Goal: Check status

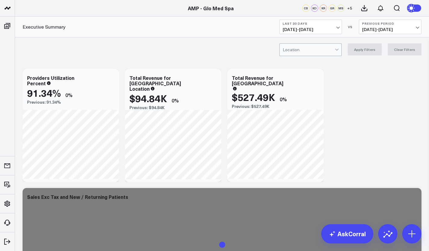
scroll to position [139, 0]
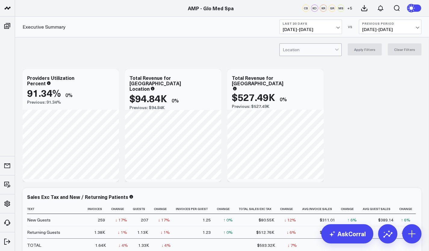
click at [30, 190] on link "AMP - Organization" at bounding box center [51, 192] width 72 height 16
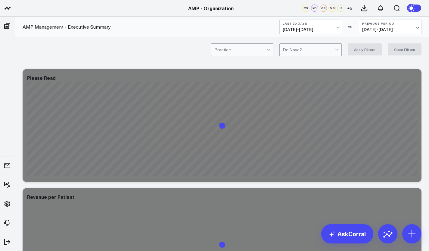
click at [339, 28] on span "[DATE] - [DATE]" at bounding box center [311, 29] width 56 height 5
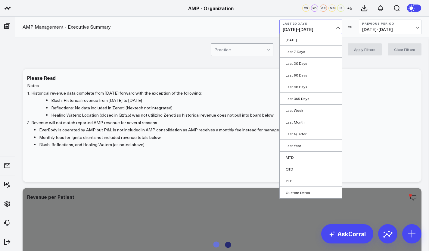
click at [296, 155] on link "MTD" at bounding box center [311, 157] width 62 height 11
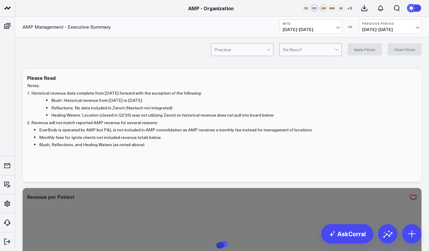
click at [401, 28] on span "[DATE] - [DATE]" at bounding box center [390, 29] width 56 height 5
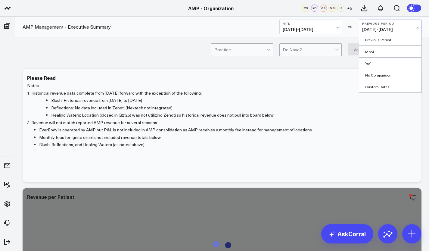
click at [382, 62] on link "YoY" at bounding box center [390, 63] width 62 height 11
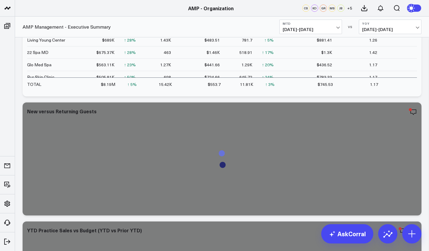
scroll to position [205, 0]
